Goal: Task Accomplishment & Management: Complete application form

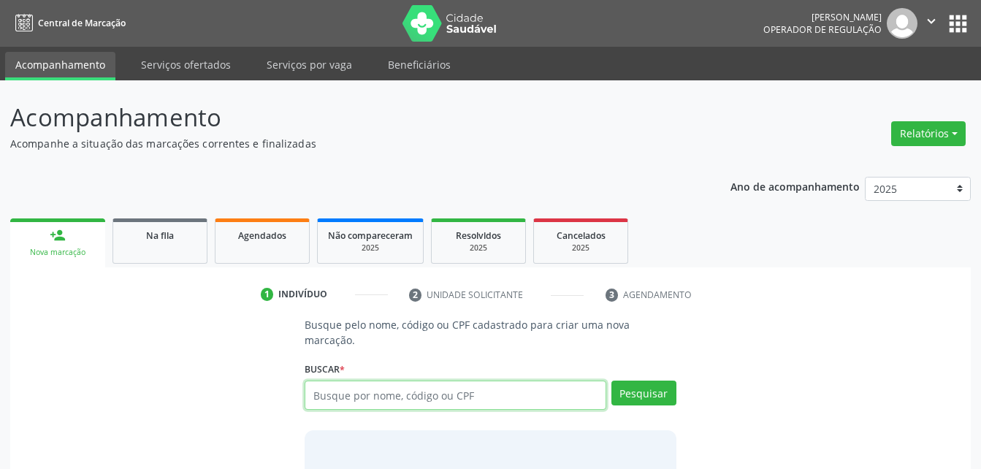
click at [383, 389] on input "text" at bounding box center [455, 395] width 301 height 29
type input "08084580434"
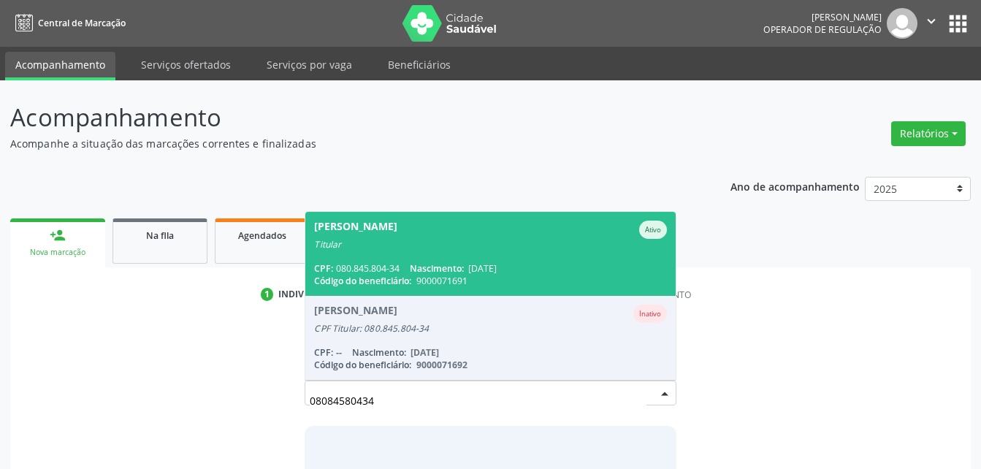
click at [445, 262] on span "Nascimento:" at bounding box center [437, 268] width 54 height 12
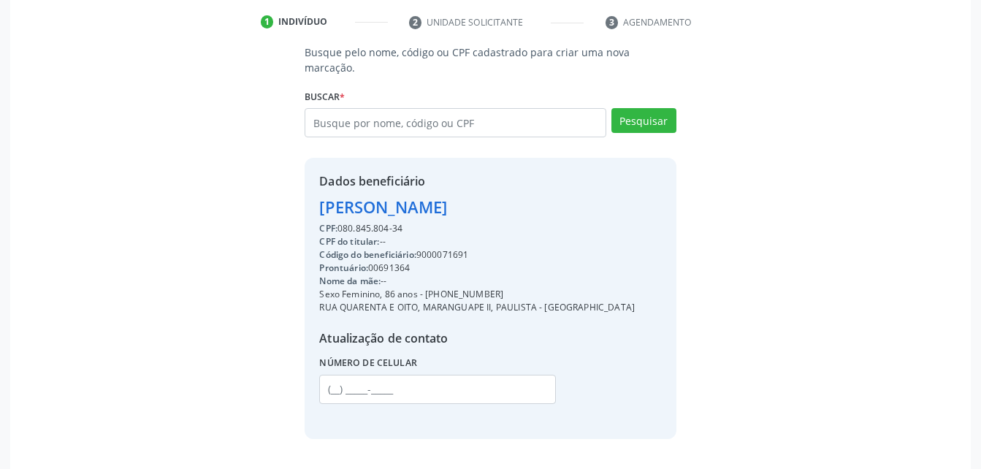
scroll to position [302, 0]
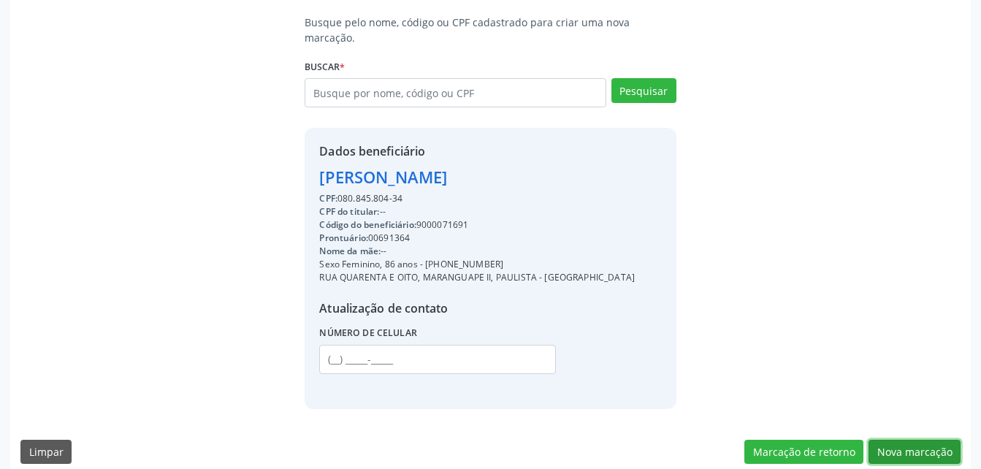
click at [948, 440] on button "Nova marcação" at bounding box center [915, 452] width 92 height 25
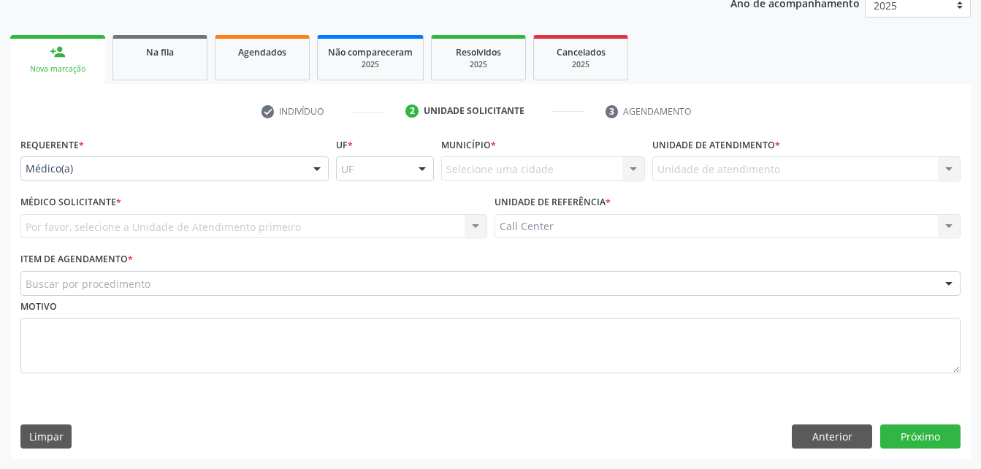
scroll to position [183, 0]
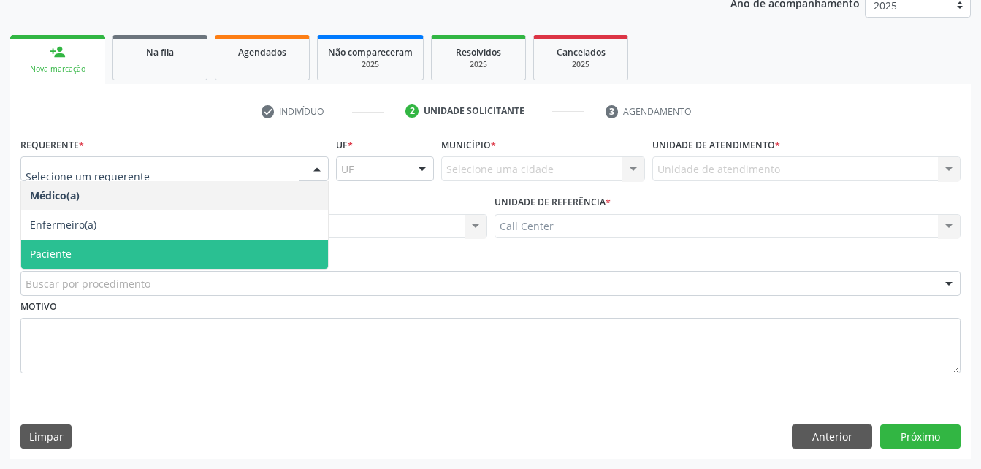
click at [131, 250] on span "Paciente" at bounding box center [174, 254] width 307 height 29
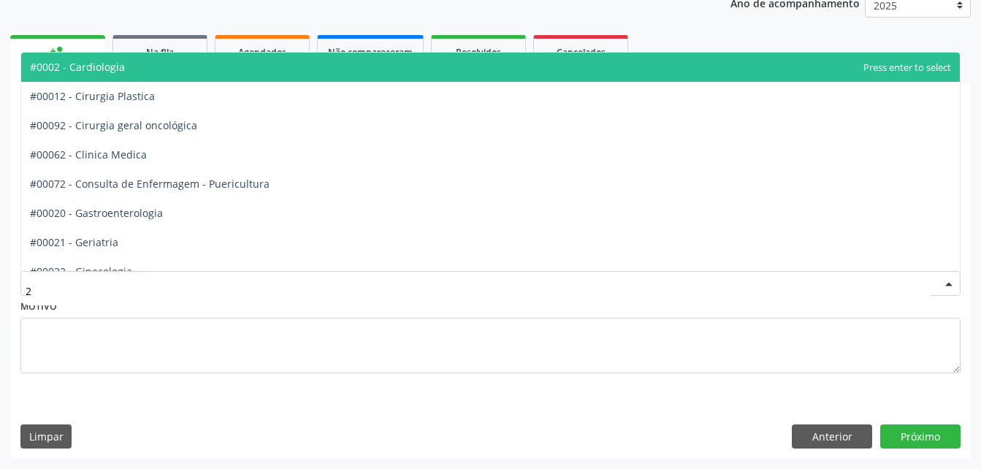
type input "22"
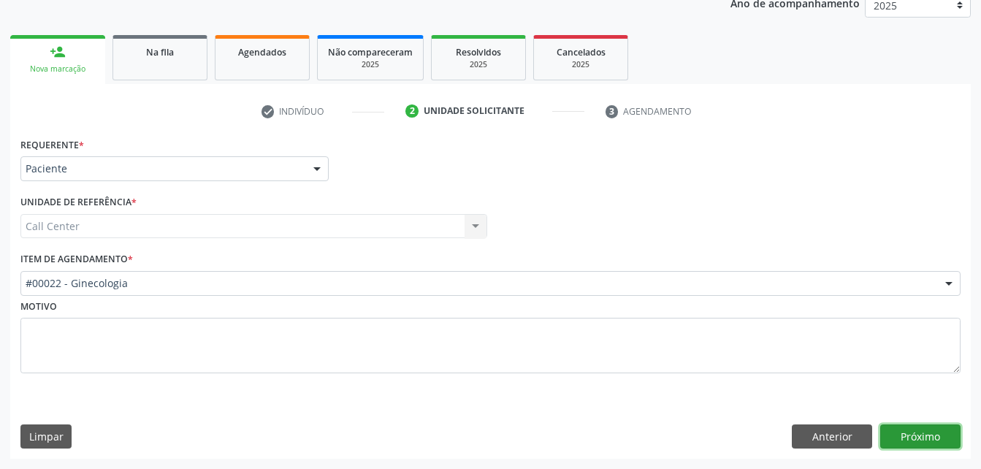
click at [923, 440] on button "Próximo" at bounding box center [920, 436] width 80 height 25
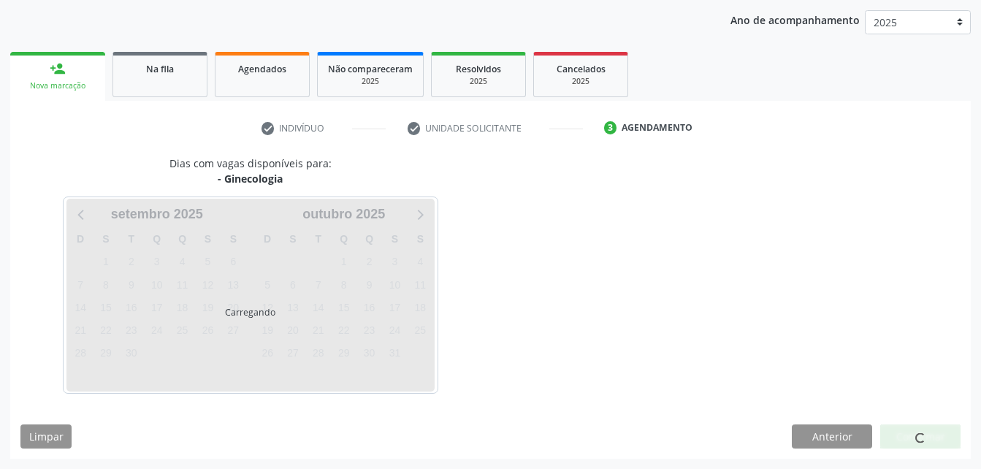
scroll to position [167, 0]
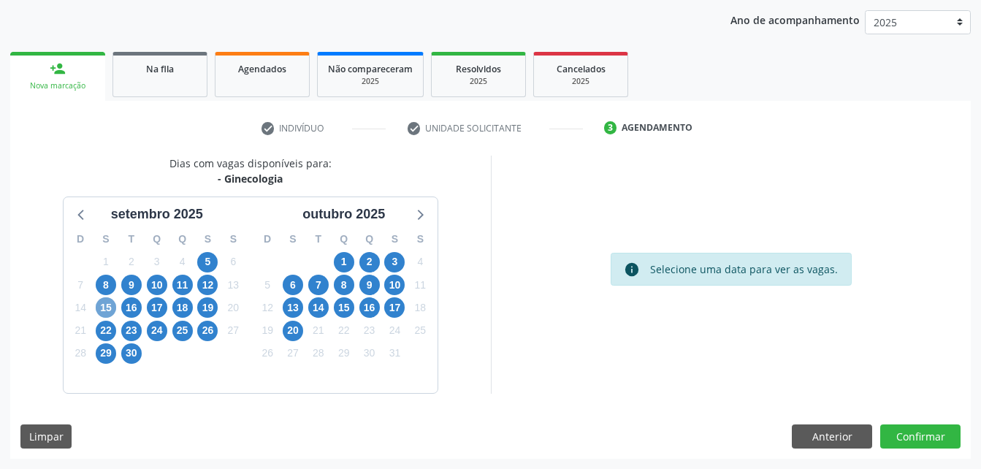
click at [104, 311] on span "15" at bounding box center [106, 307] width 20 height 20
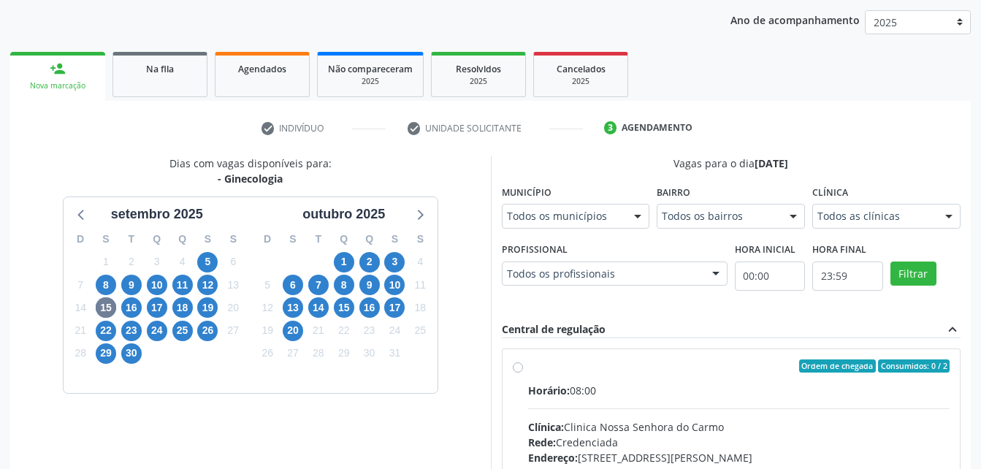
click at [812, 228] on div "Clínica Todos as clínicas Todos as clínicas Clinica [GEOGRAPHIC_DATA] [GEOGRAPH…" at bounding box center [886, 204] width 148 height 47
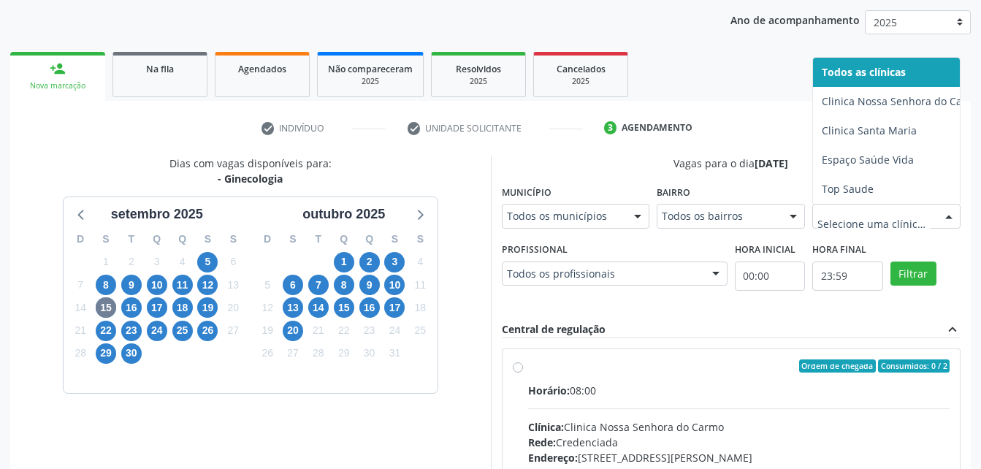
scroll to position [173, 0]
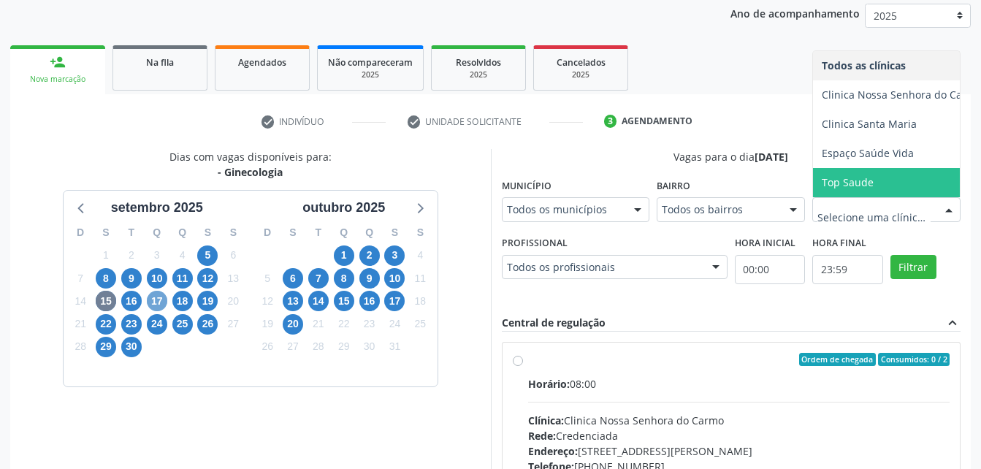
click at [156, 301] on span "17" at bounding box center [157, 301] width 20 height 20
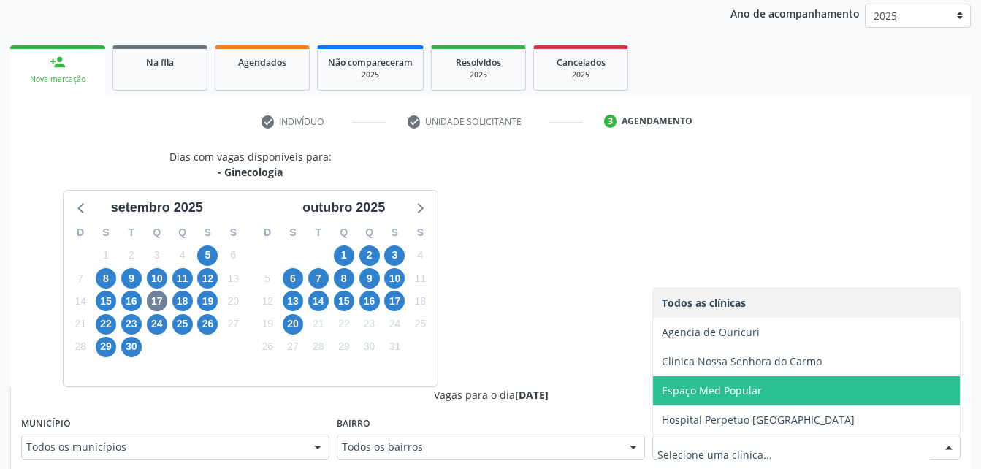
click at [734, 383] on span "Espaço Med Popular" at bounding box center [712, 390] width 100 height 14
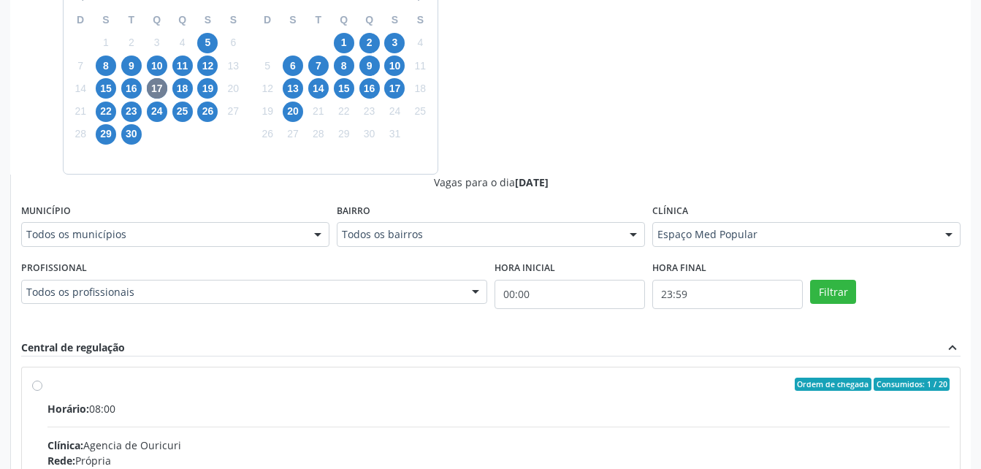
scroll to position [399, 0]
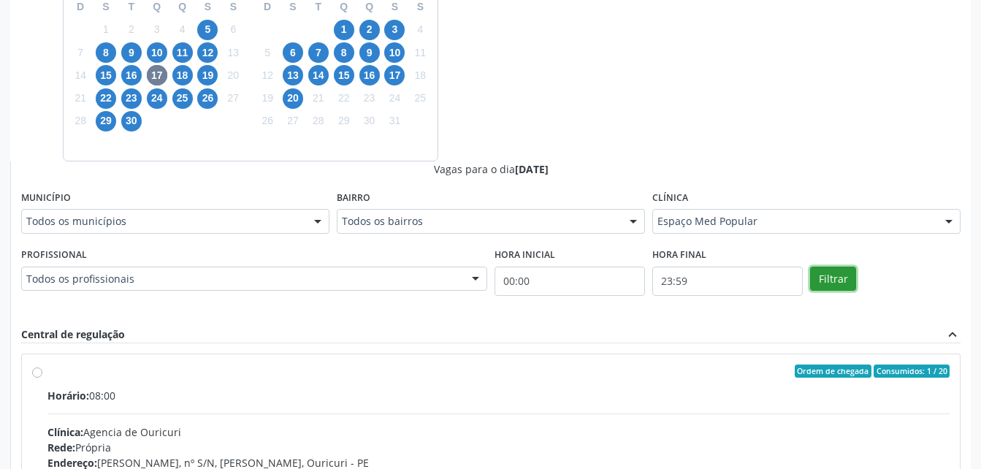
click at [846, 288] on button "Filtrar" at bounding box center [833, 279] width 46 height 25
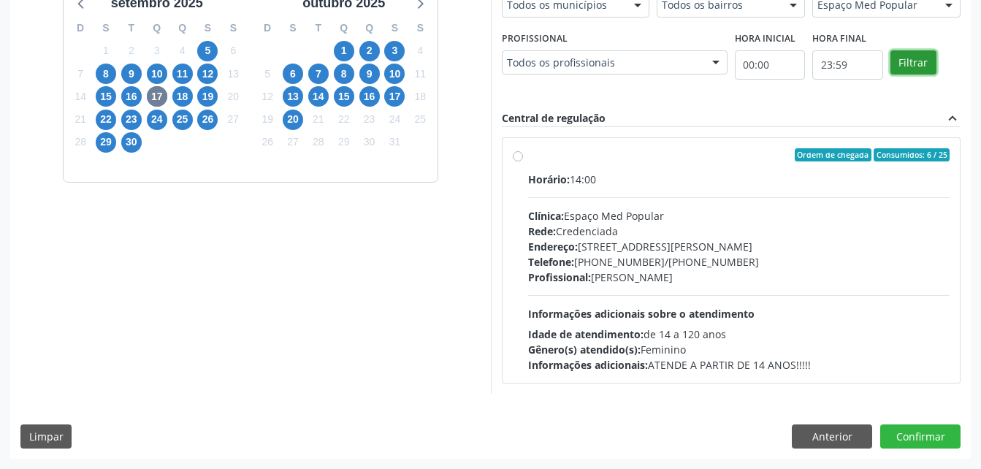
scroll to position [378, 0]
click at [846, 288] on div "Horário: 14:00 Clínica: Espaço Med Popular Rede: Credenciada Endereço: [STREET_…" at bounding box center [739, 272] width 422 height 201
click at [523, 161] on input "Ordem de chegada Consumidos: 6 / 25 Horário: 14:00 Clínica: Espaço Med Popular …" at bounding box center [518, 154] width 10 height 13
radio input "true"
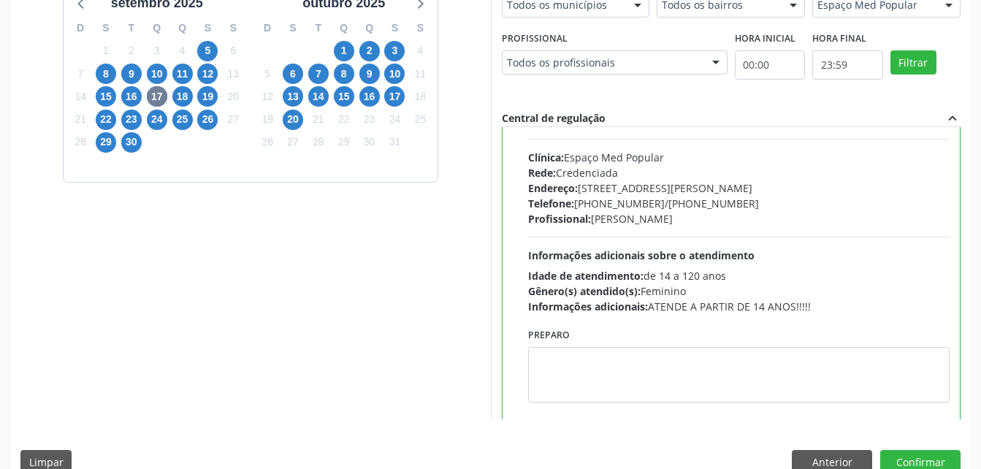
scroll to position [59, 0]
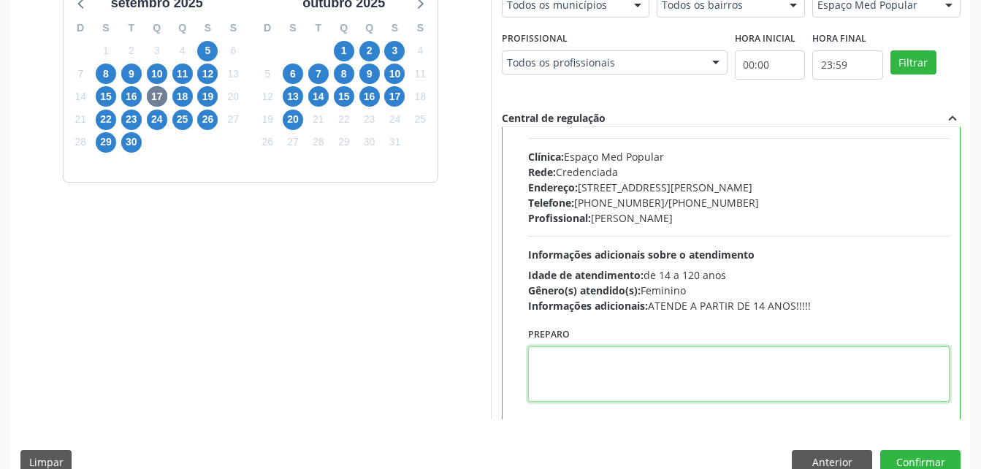
paste textarea "[PHONE_NUMBER]"
type textarea "[PHONE_NUMBER]"
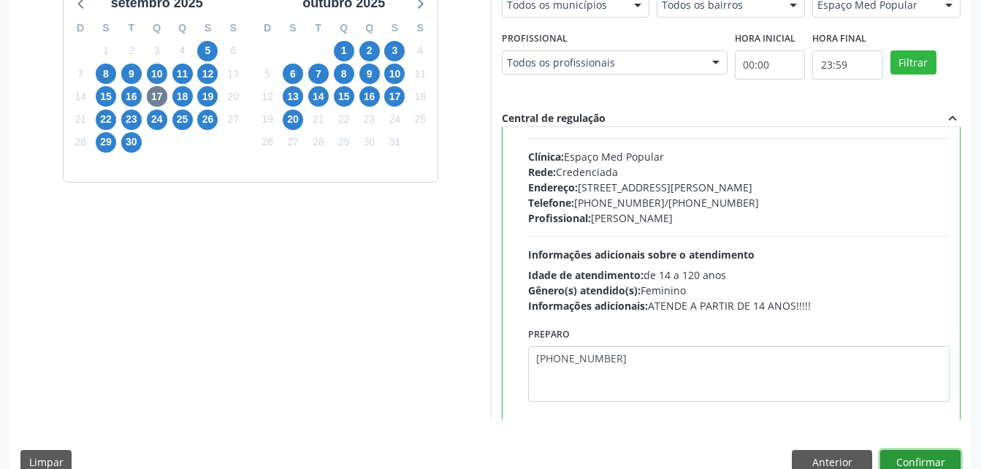
click at [907, 454] on button "Confirmar" at bounding box center [920, 462] width 80 height 25
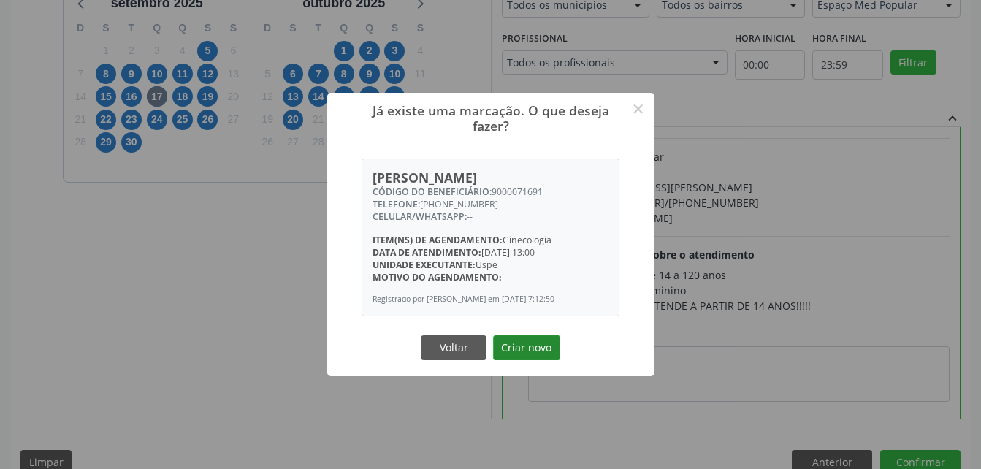
click at [530, 346] on button "Criar novo" at bounding box center [526, 347] width 67 height 25
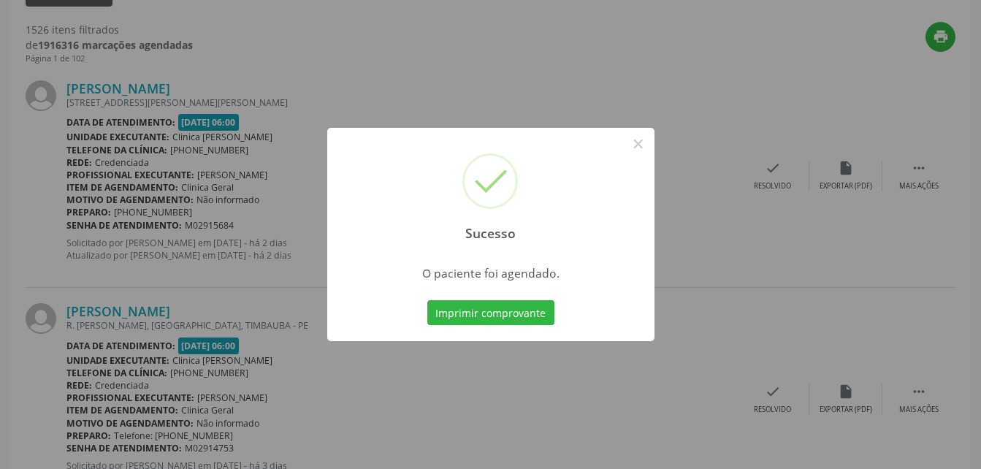
click at [530, 349] on div "Sucesso × O paciente foi agendado. Imprimir comprovante Cancel" at bounding box center [490, 234] width 981 height 469
